Goal: Transaction & Acquisition: Purchase product/service

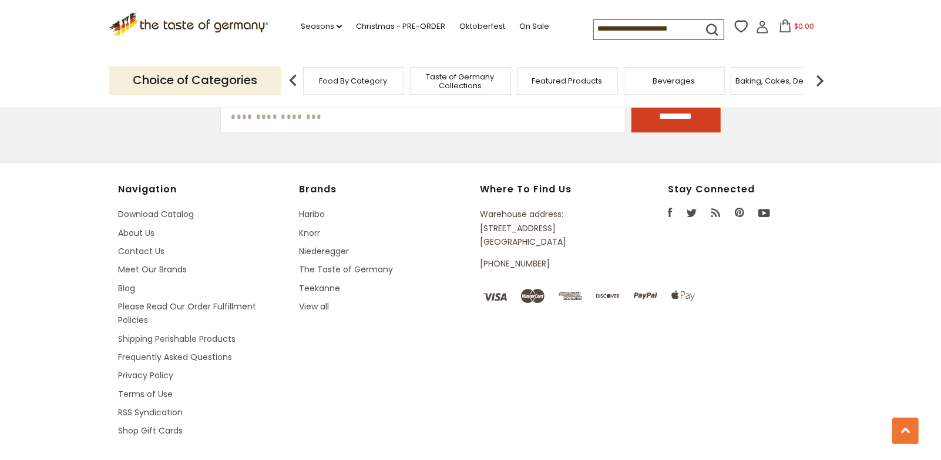
scroll to position [2139, 0]
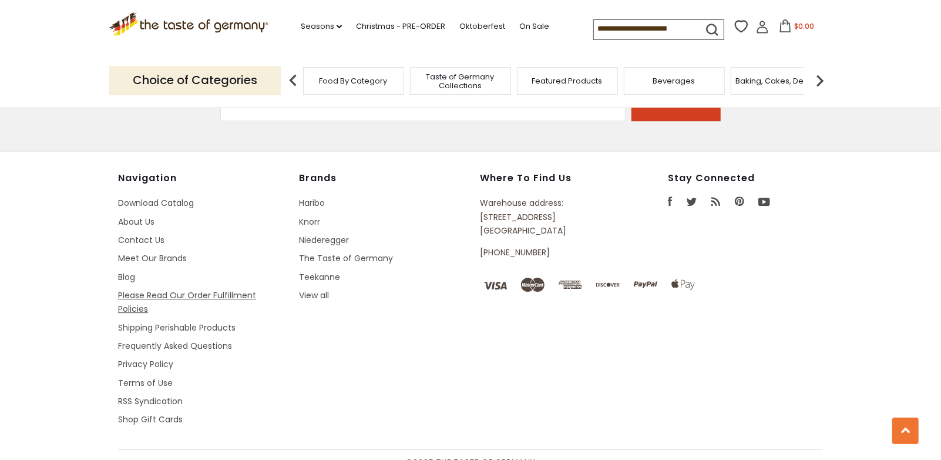
click at [227, 289] on link "Please Read Our Order Fulfillment Policies" at bounding box center [187, 301] width 138 height 25
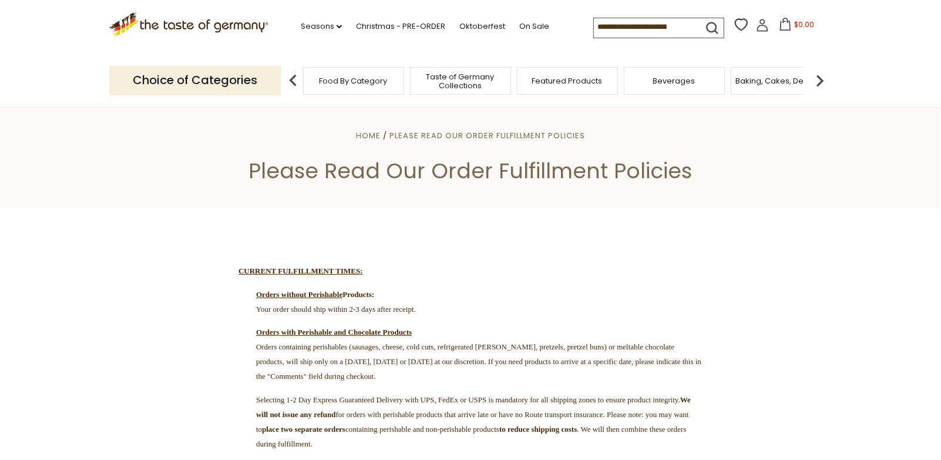
click at [636, 21] on input at bounding box center [643, 26] width 99 height 16
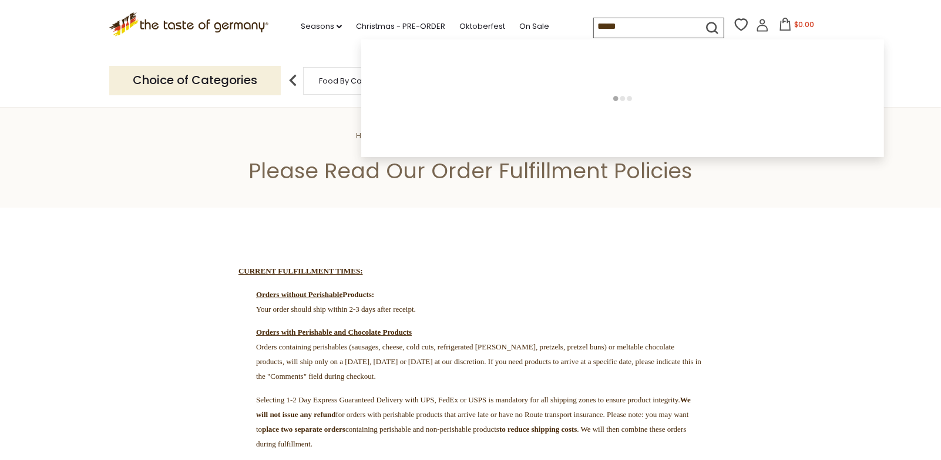
type input "******"
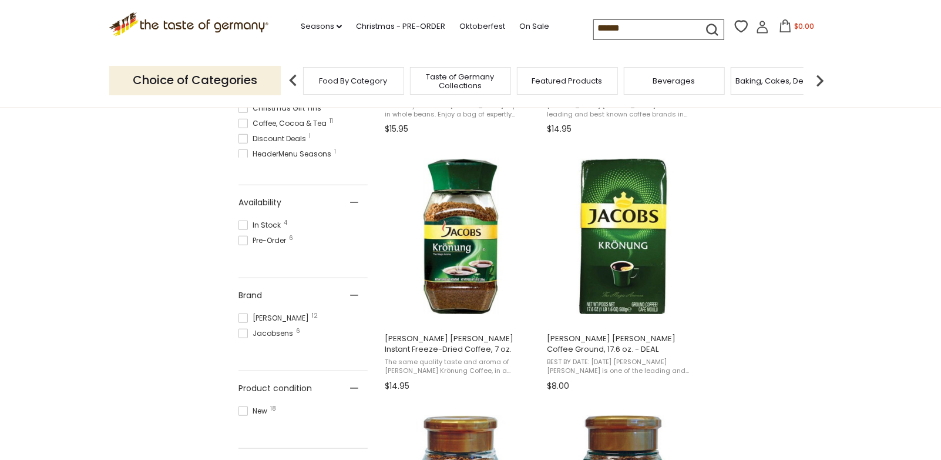
scroll to position [448, 0]
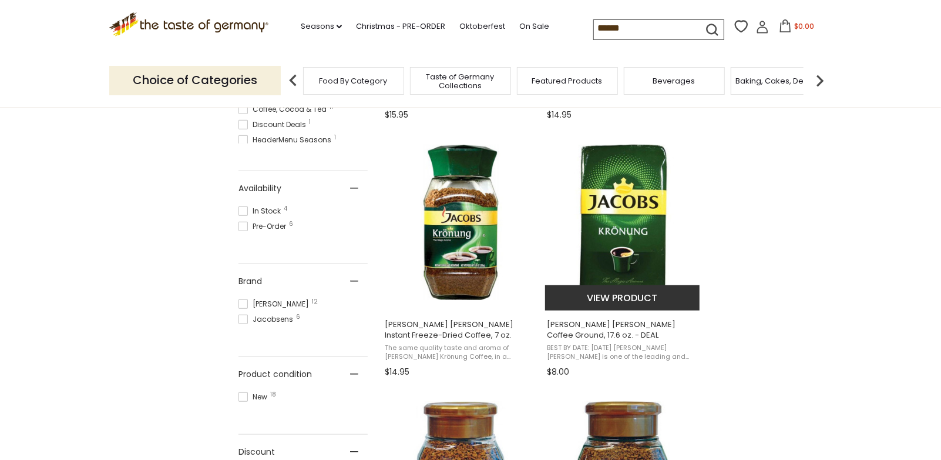
click at [632, 228] on img "Jacobs Kroenung Coffee Ground, 17.6 oz. - DEAL" at bounding box center [623, 223] width 156 height 156
